Goal: Task Accomplishment & Management: Complete application form

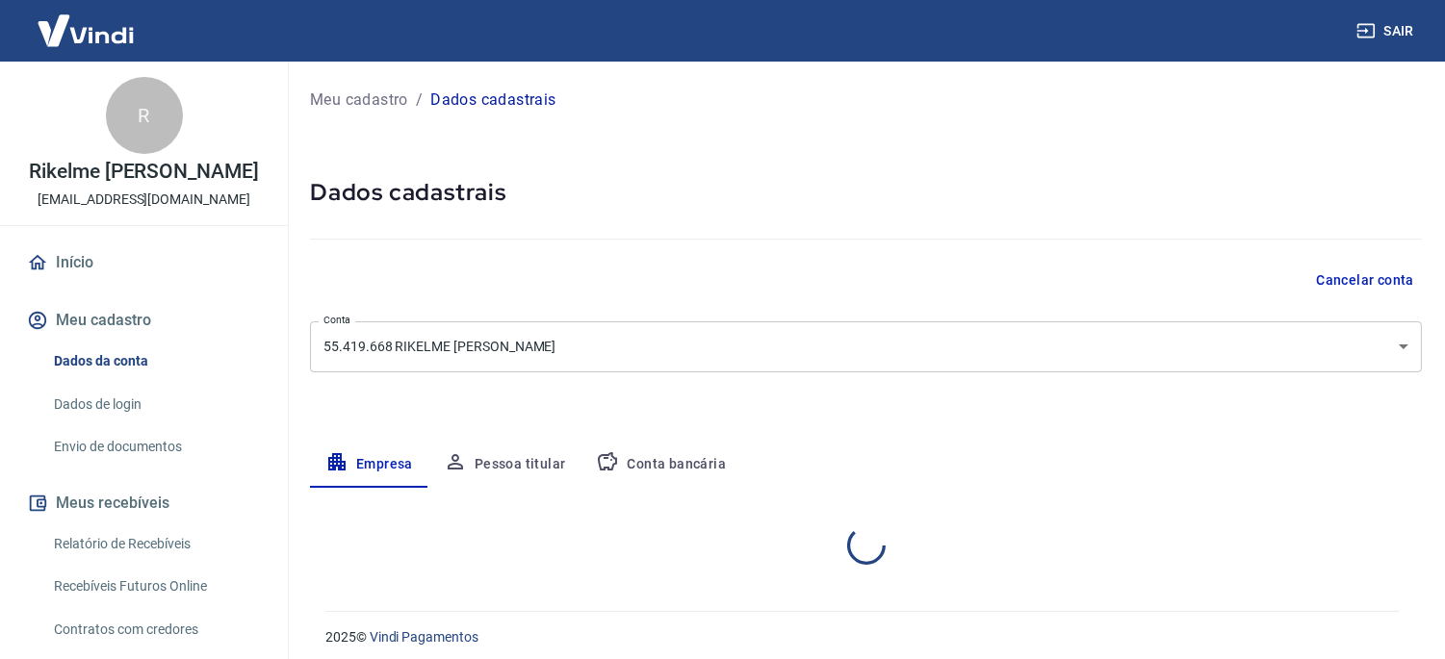
select select "MG"
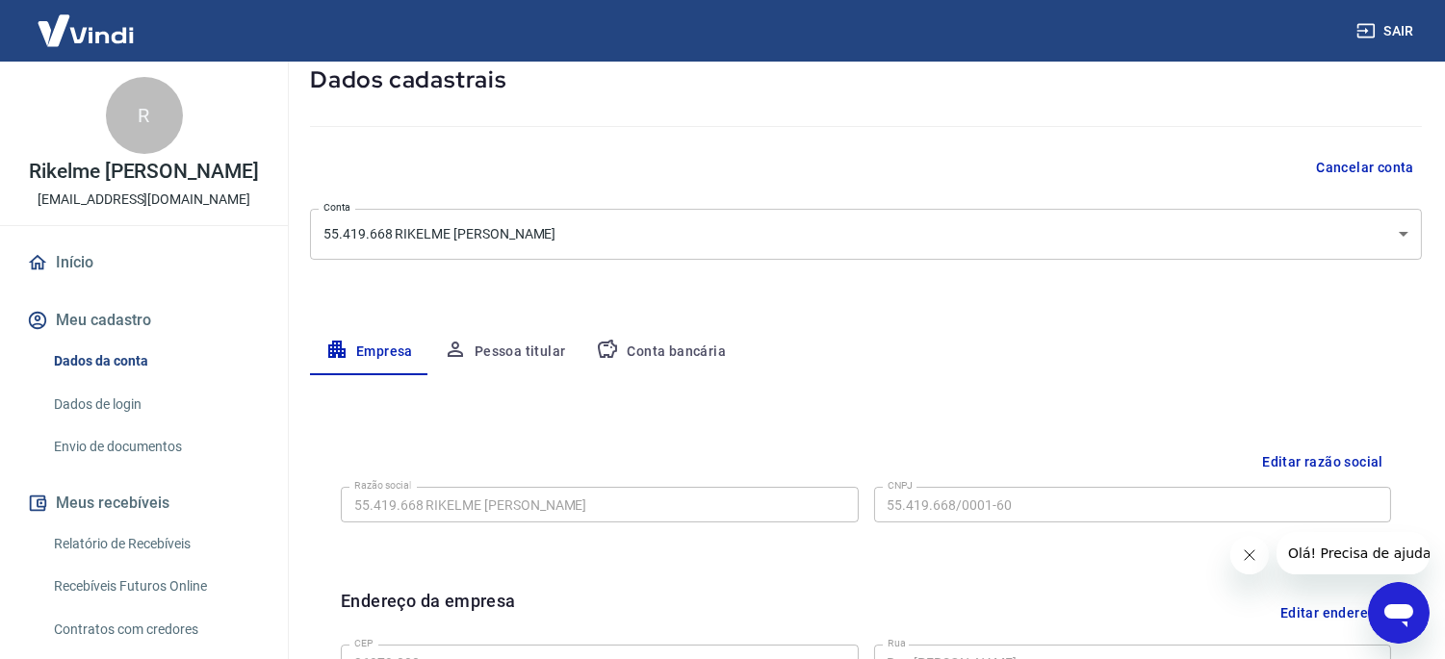
scroll to position [214, 0]
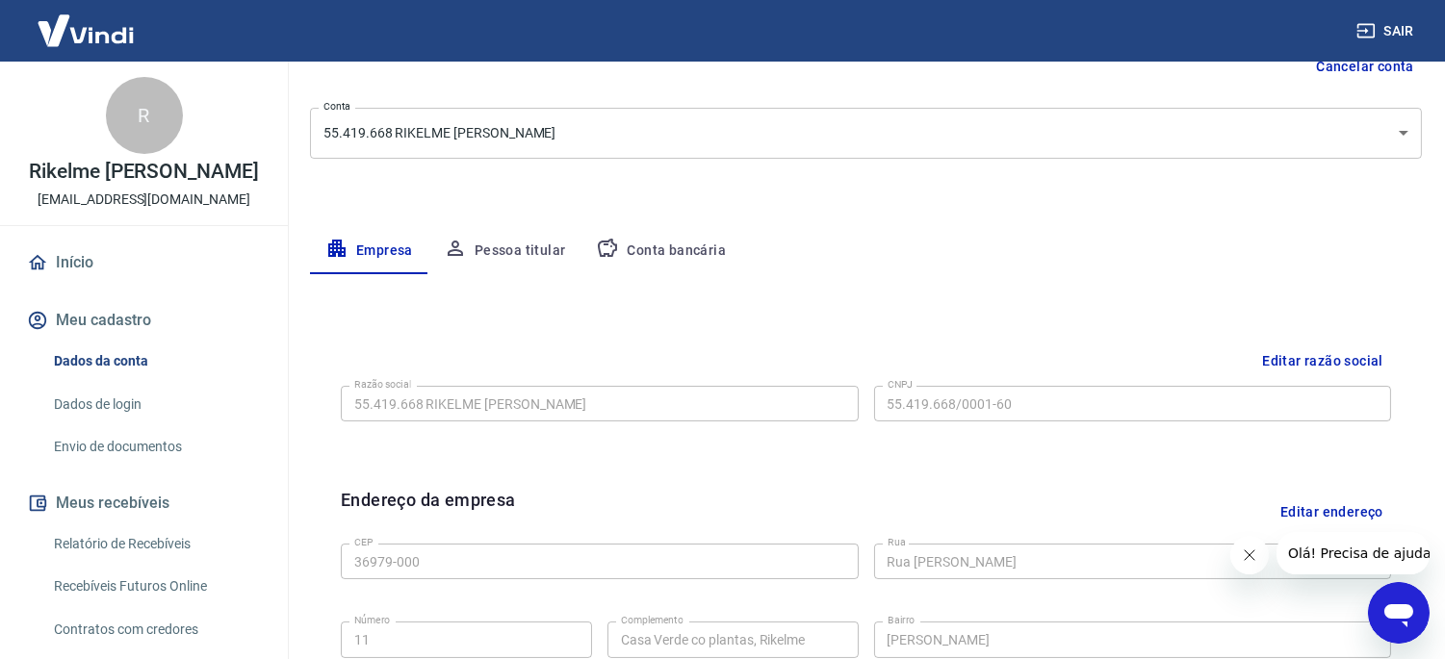
click at [131, 447] on link "Envio de documentos" at bounding box center [155, 446] width 219 height 39
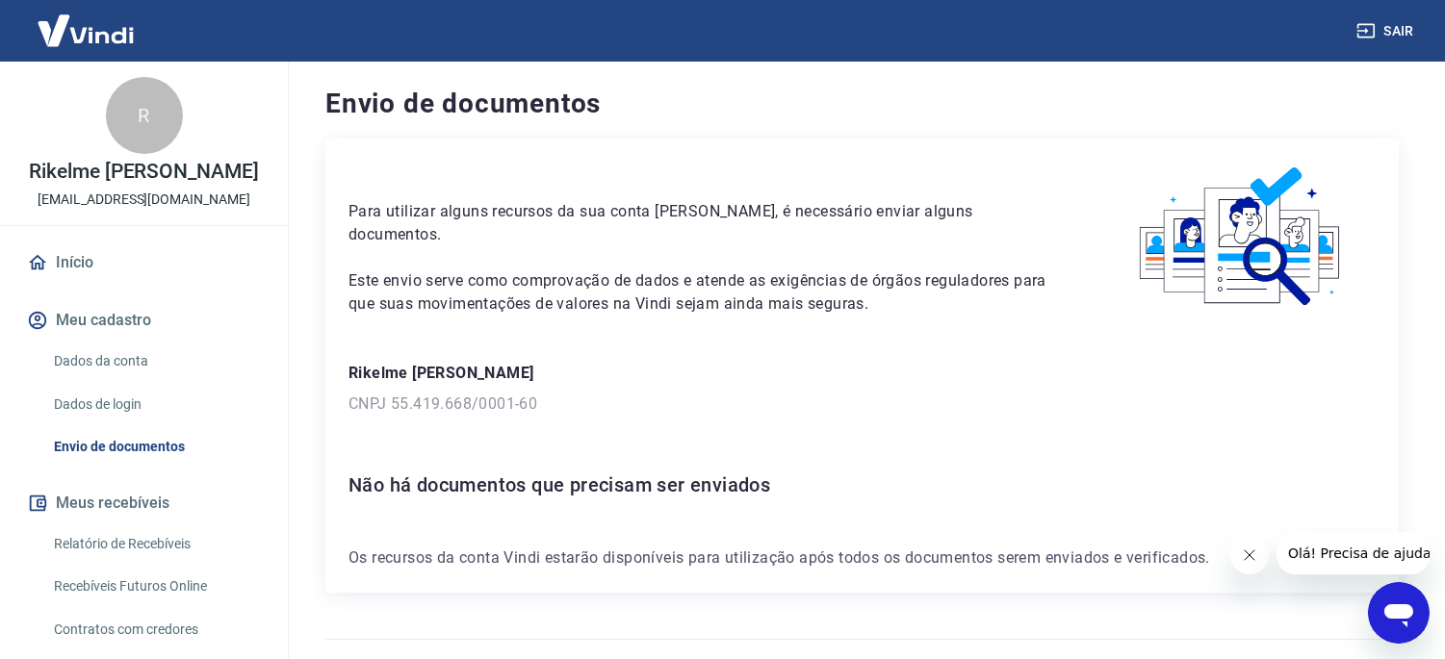
click at [879, 399] on p "CNPJ 55.419.668/0001-60" at bounding box center [862, 404] width 1027 height 23
click at [99, 460] on link "Envio de documentos" at bounding box center [155, 446] width 219 height 39
click at [1244, 557] on icon "Fechar mensagem da empresa" at bounding box center [1248, 554] width 15 height 15
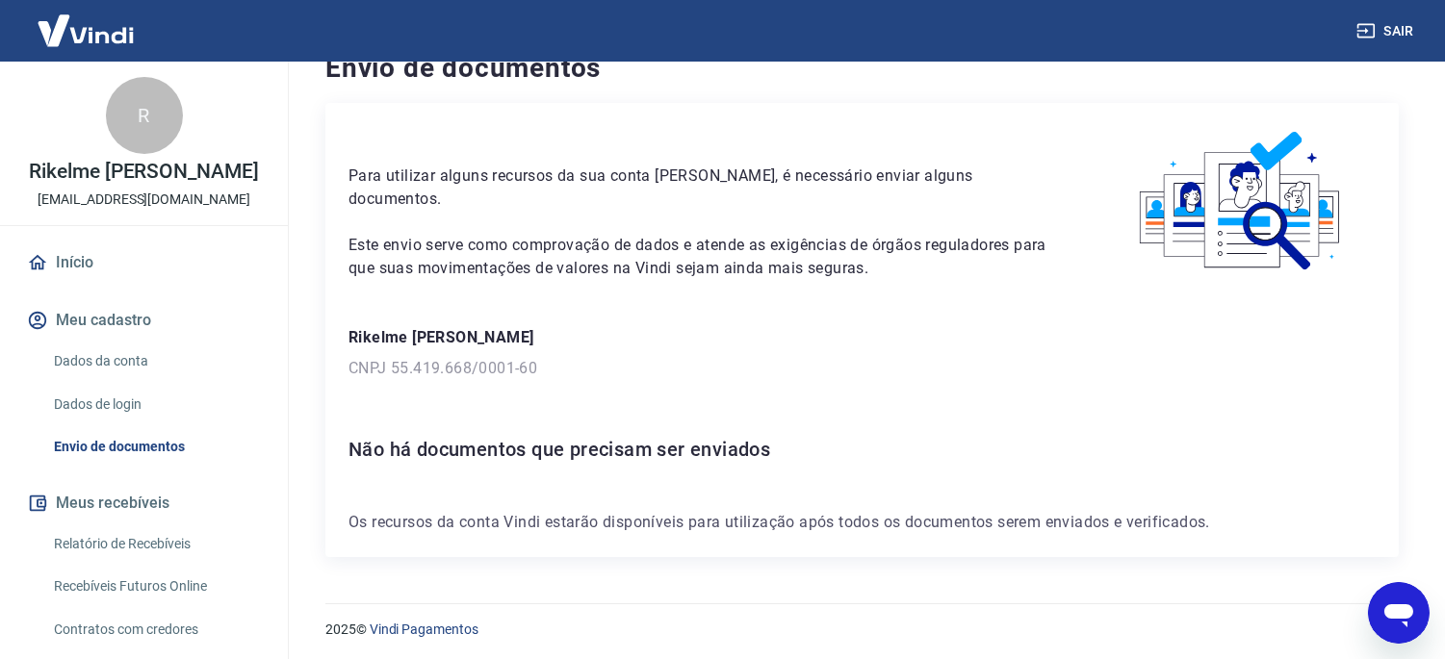
click at [985, 388] on div "Para utilizar alguns recursos da sua conta Vindi, é necessário enviar alguns do…" at bounding box center [861, 330] width 1073 height 454
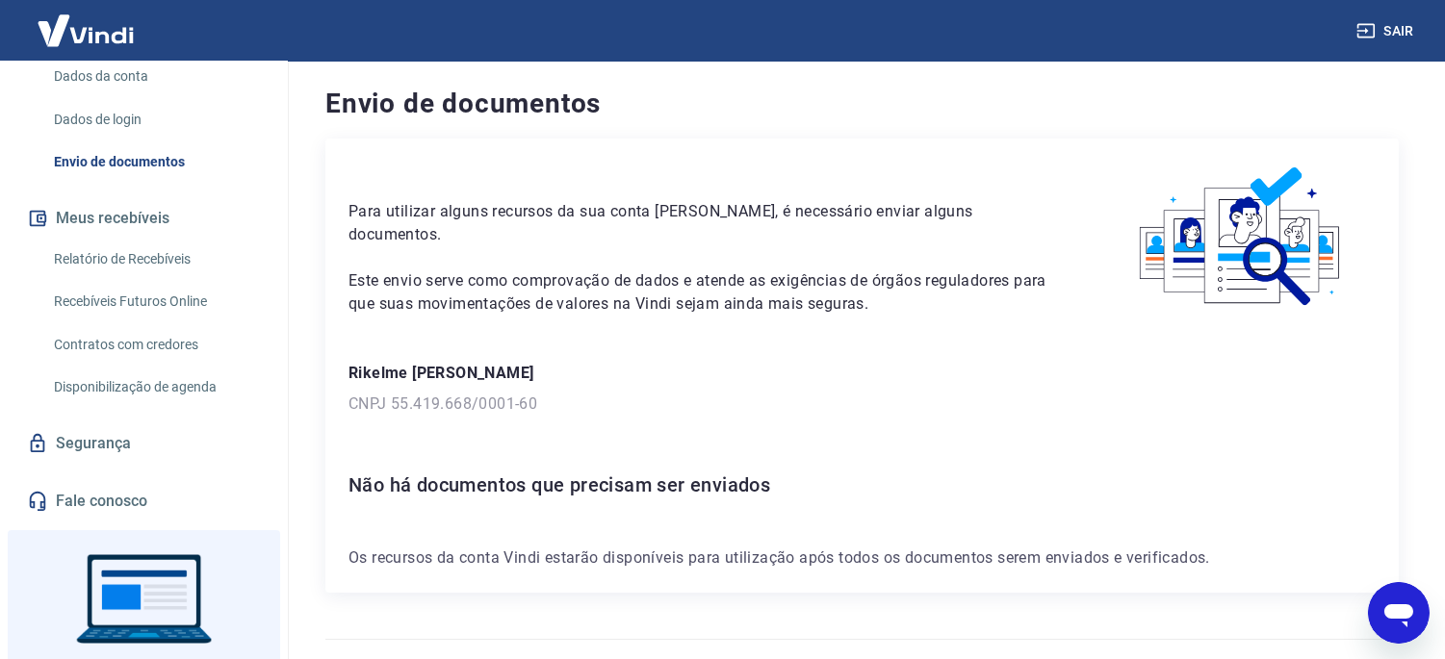
scroll to position [378, 0]
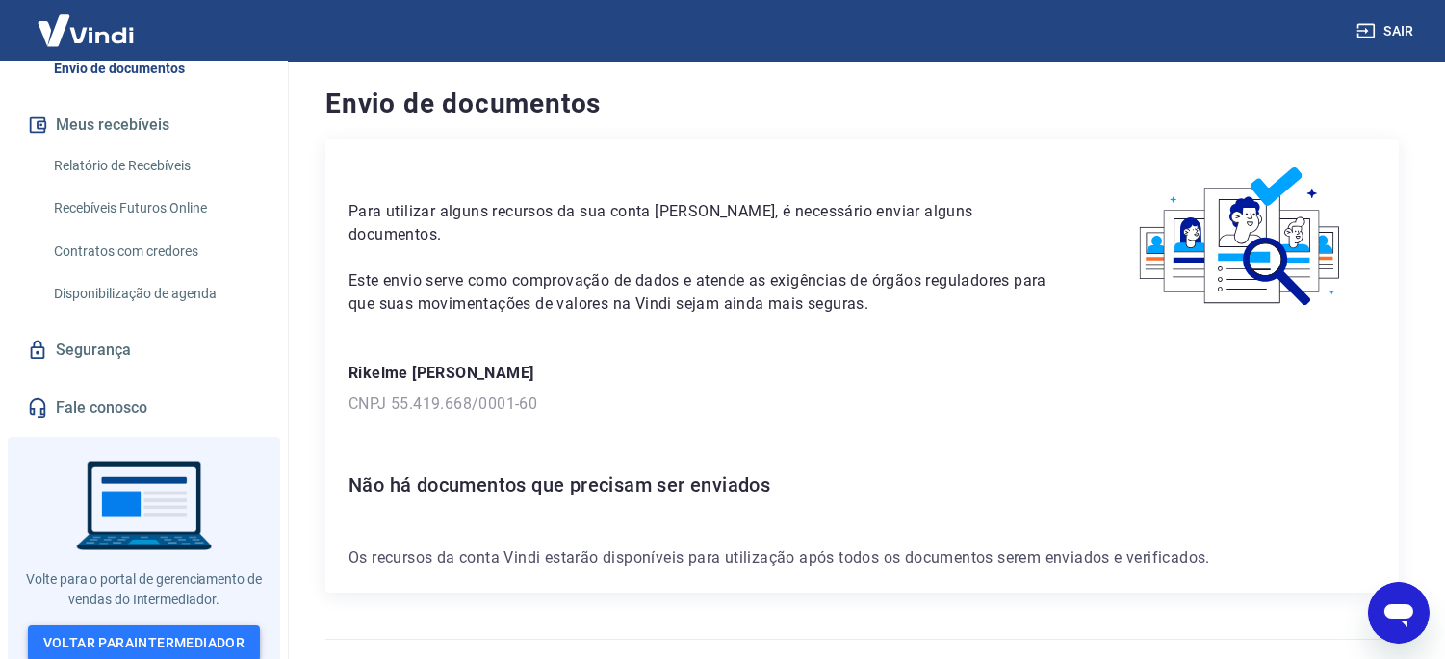
click at [166, 635] on link "Voltar para Intermediador" at bounding box center [144, 644] width 233 height 36
